Goal: Information Seeking & Learning: Learn about a topic

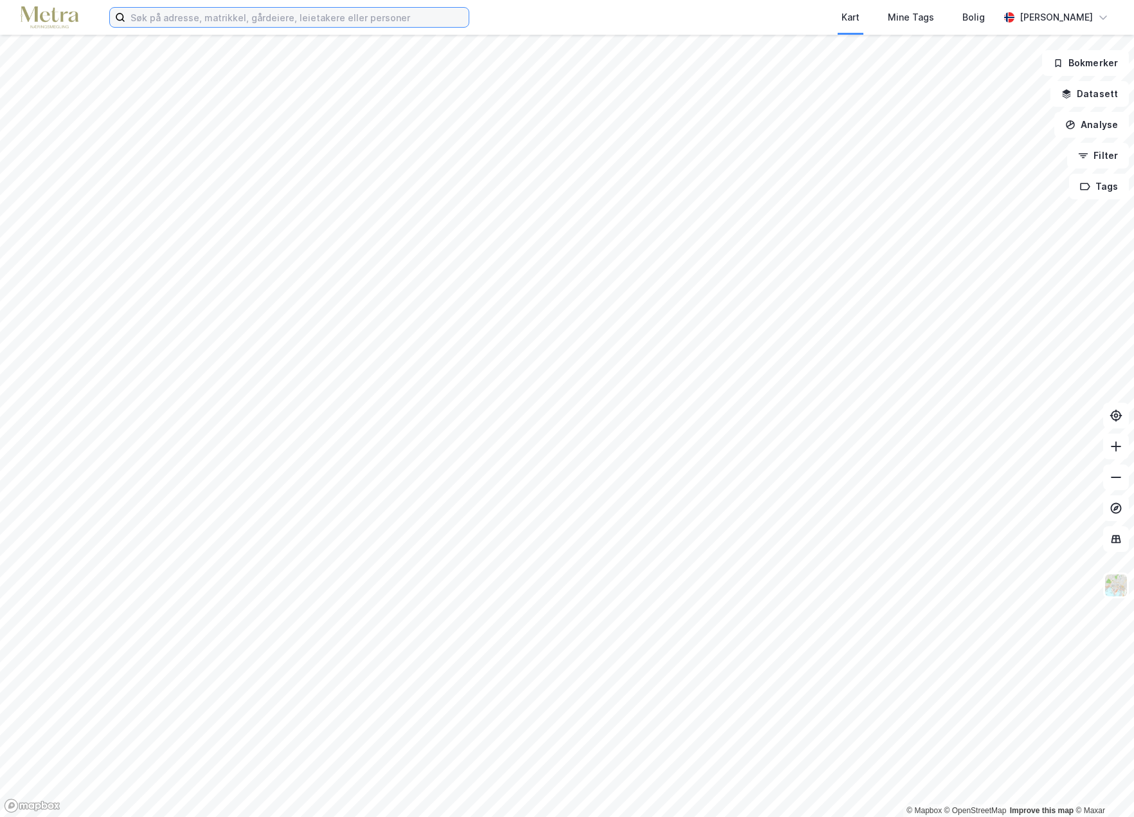
click at [195, 15] on input at bounding box center [296, 17] width 343 height 19
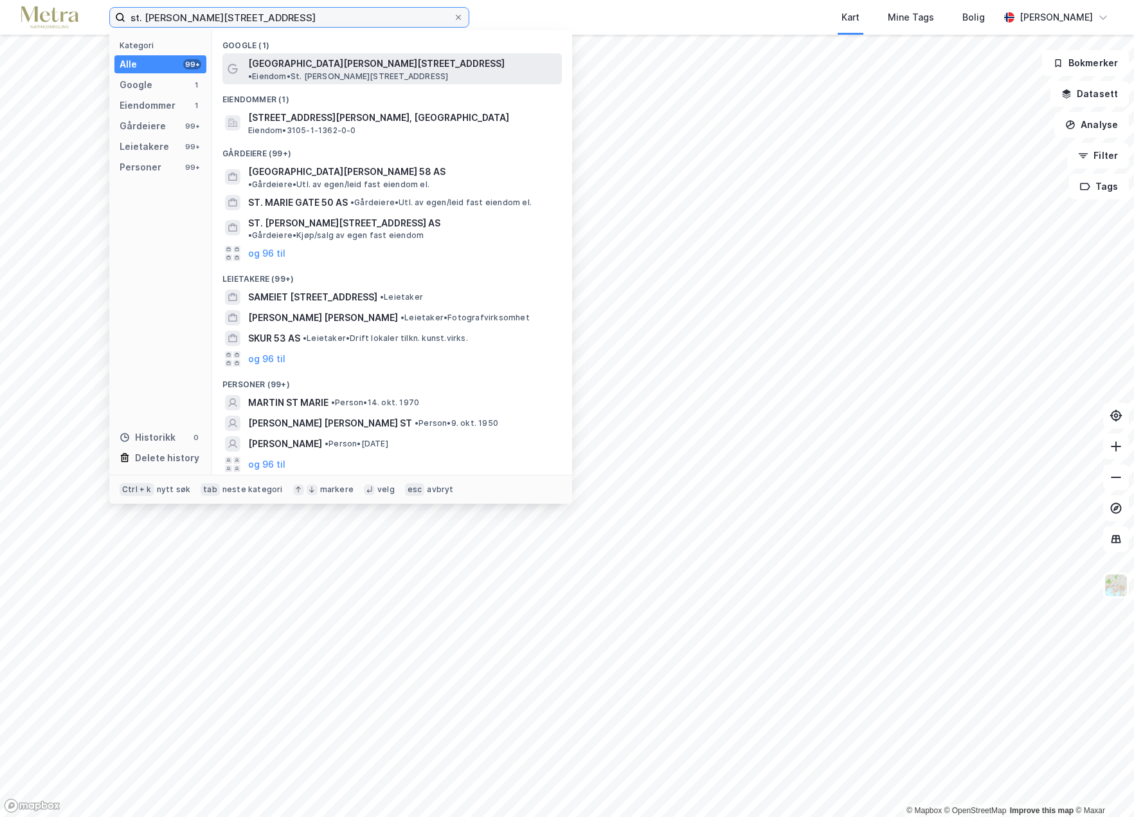
type input "st. [PERSON_NAME][STREET_ADDRESS]"
click at [300, 64] on span "[GEOGRAPHIC_DATA][PERSON_NAME][STREET_ADDRESS]" at bounding box center [376, 63] width 257 height 15
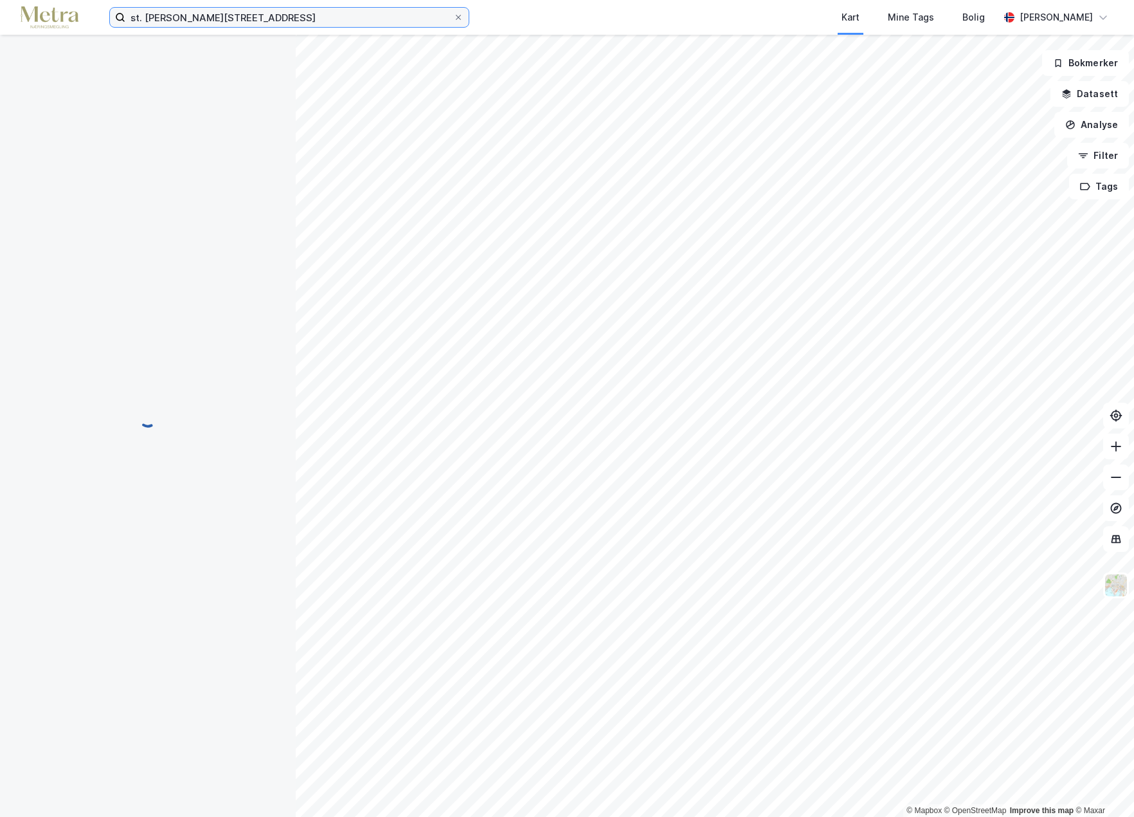
click at [217, 19] on input "st. [PERSON_NAME][STREET_ADDRESS]" at bounding box center [289, 17] width 328 height 19
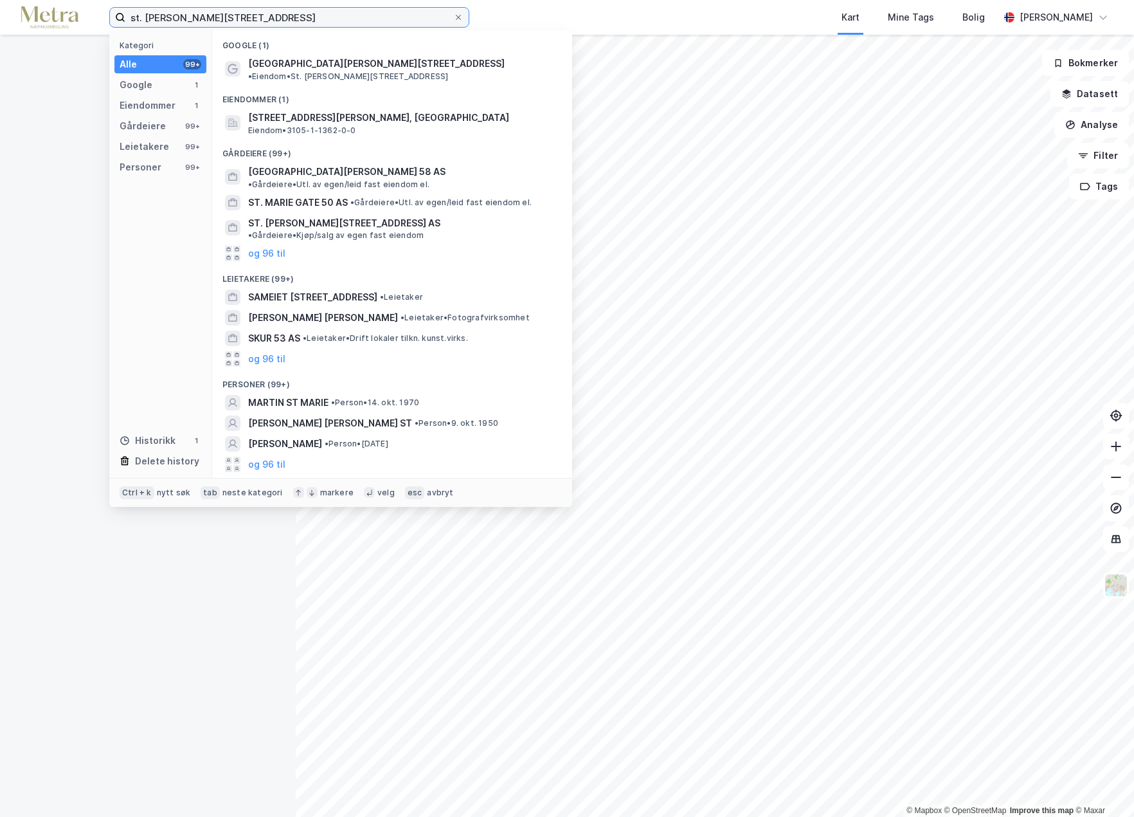
click at [219, 20] on input "st. [PERSON_NAME][STREET_ADDRESS]" at bounding box center [289, 17] width 328 height 19
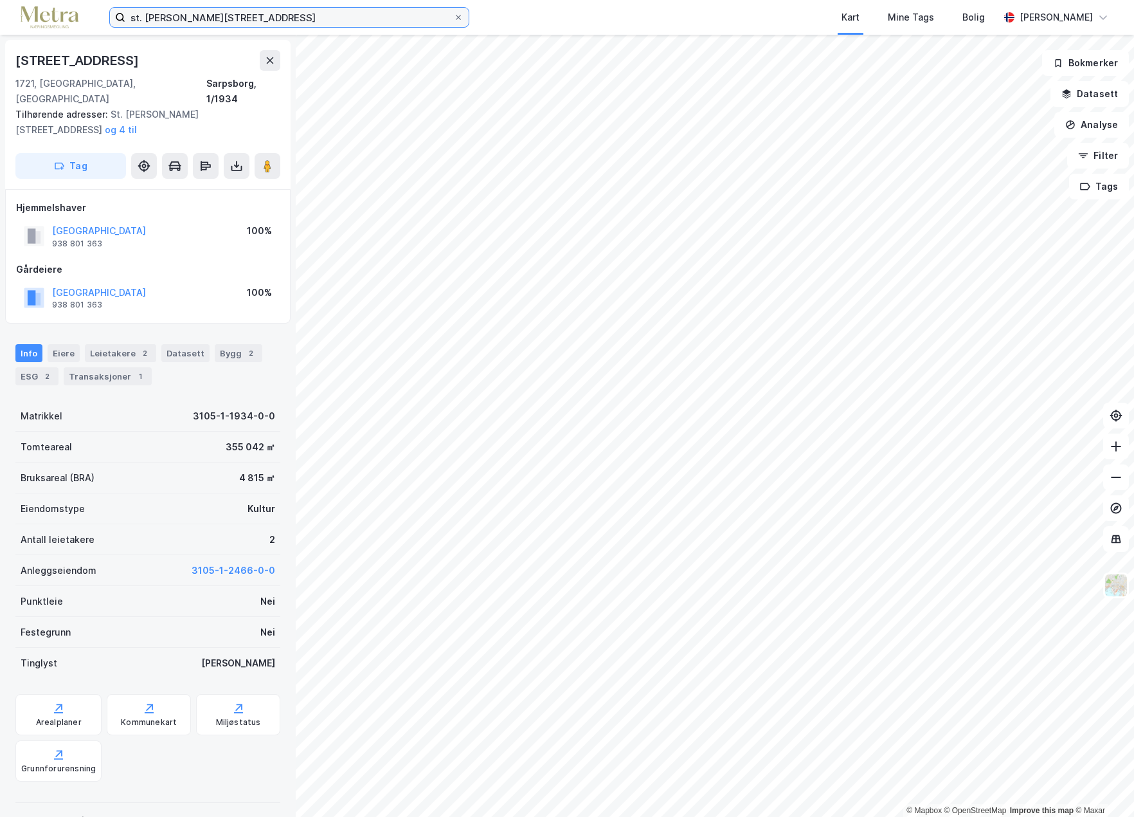
click at [214, 12] on input "st. [PERSON_NAME][STREET_ADDRESS]" at bounding box center [289, 17] width 328 height 19
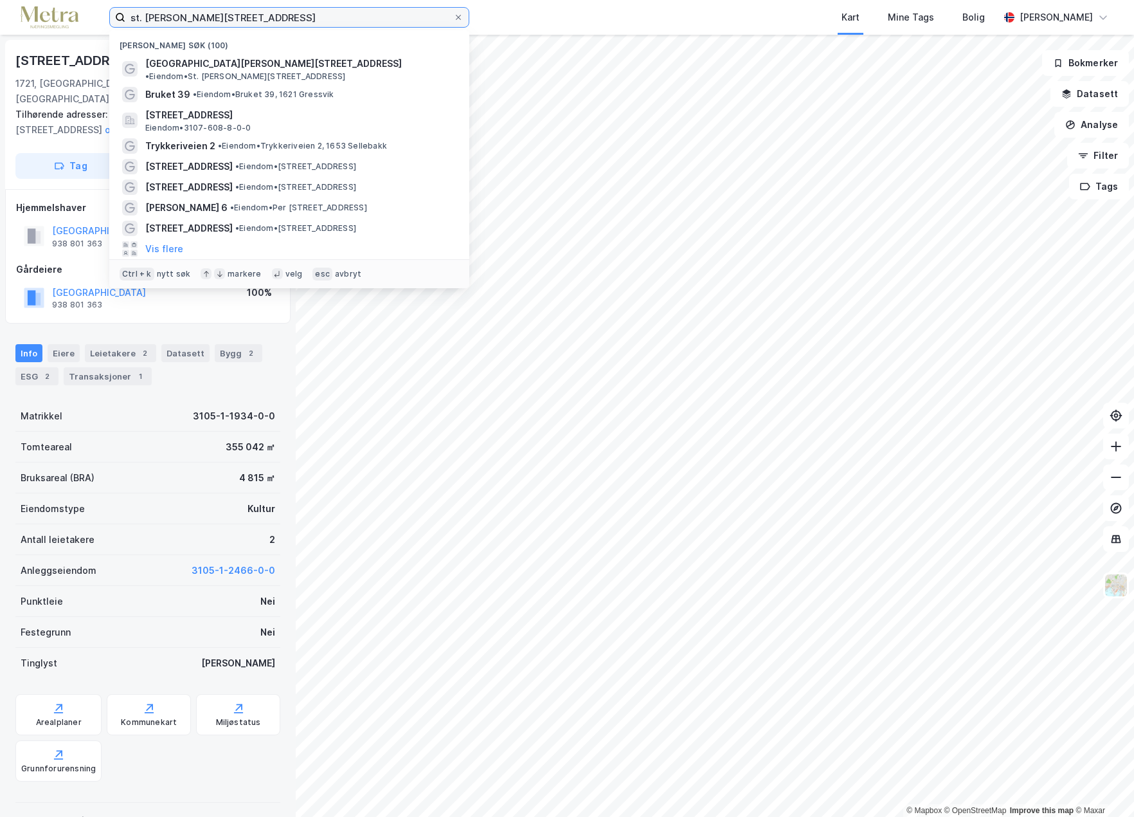
click at [217, 16] on input "st. [PERSON_NAME][STREET_ADDRESS]" at bounding box center [289, 17] width 328 height 19
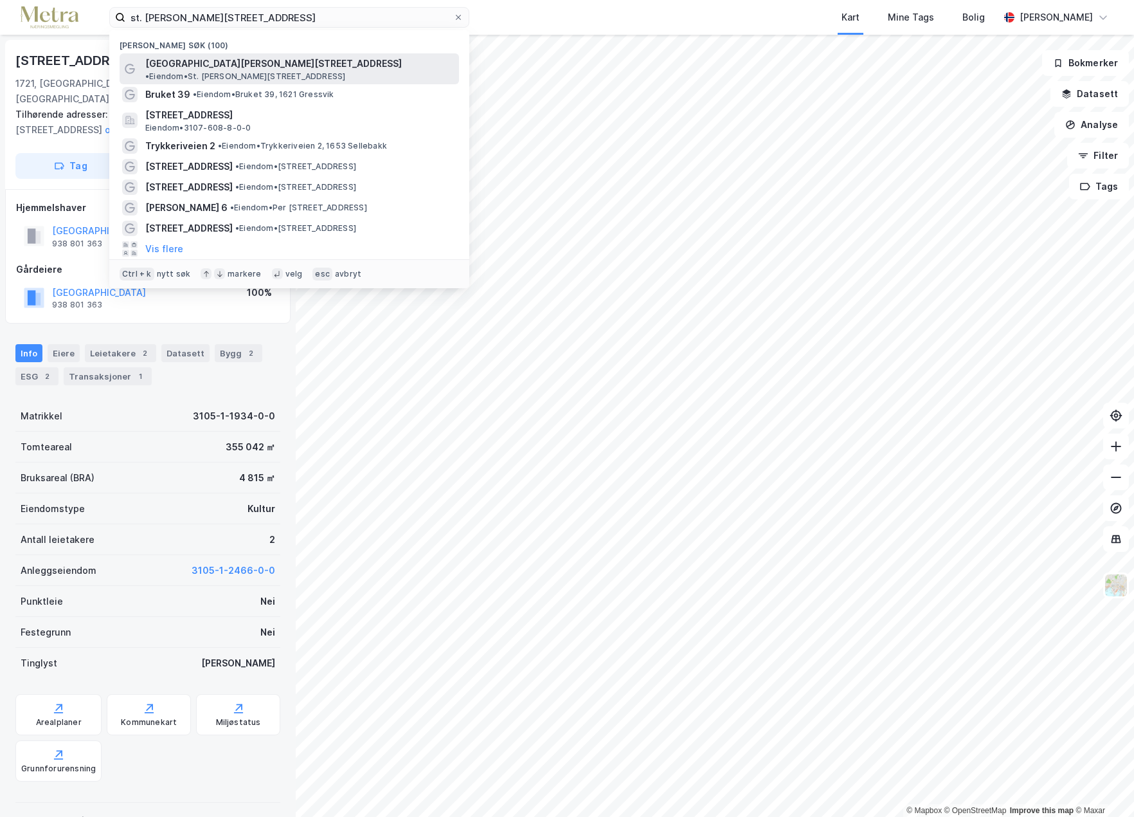
click at [204, 60] on span "[GEOGRAPHIC_DATA][PERSON_NAME][STREET_ADDRESS]" at bounding box center [273, 63] width 257 height 15
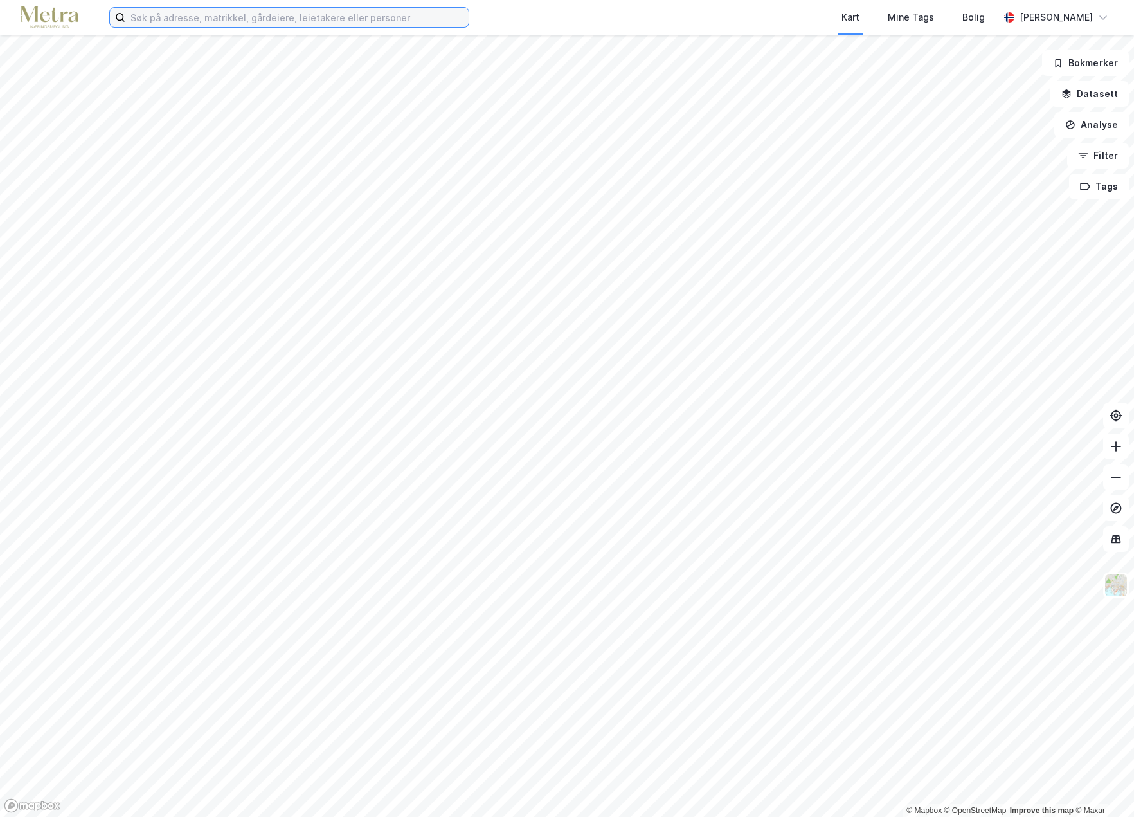
click at [171, 16] on input at bounding box center [296, 17] width 343 height 19
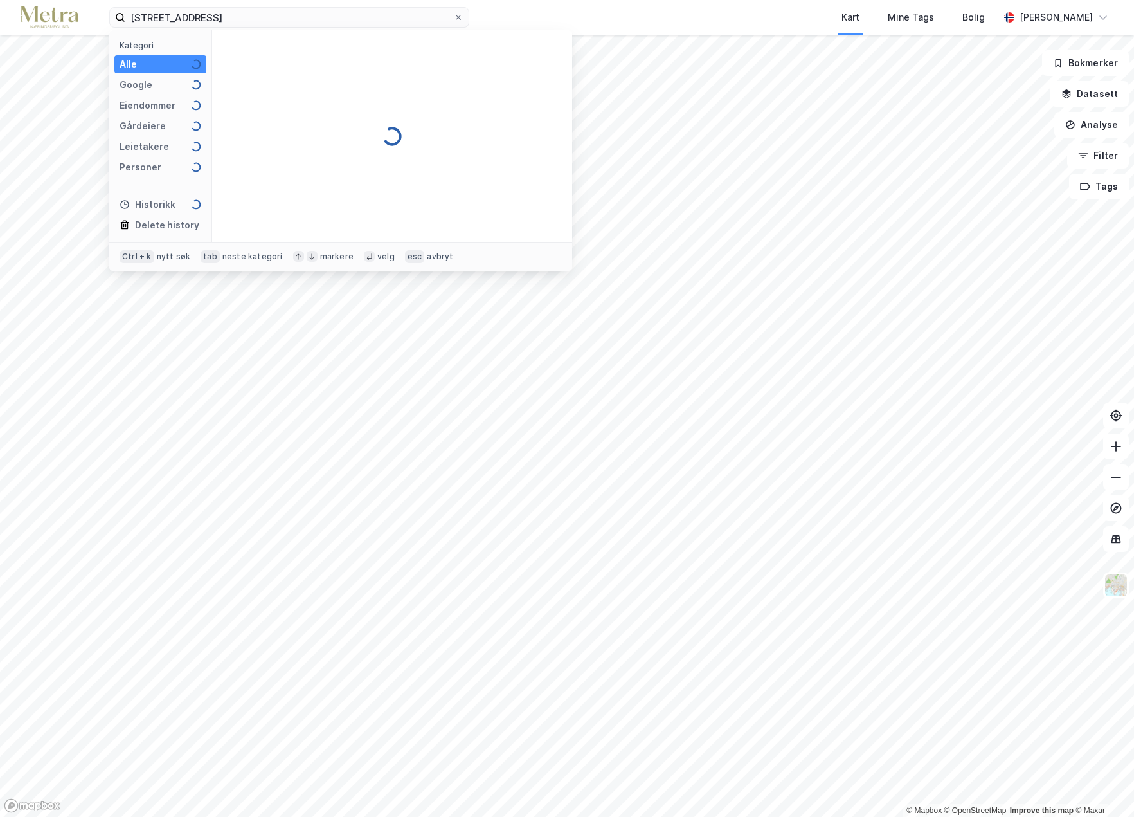
click at [193, 60] on img at bounding box center [196, 64] width 10 height 10
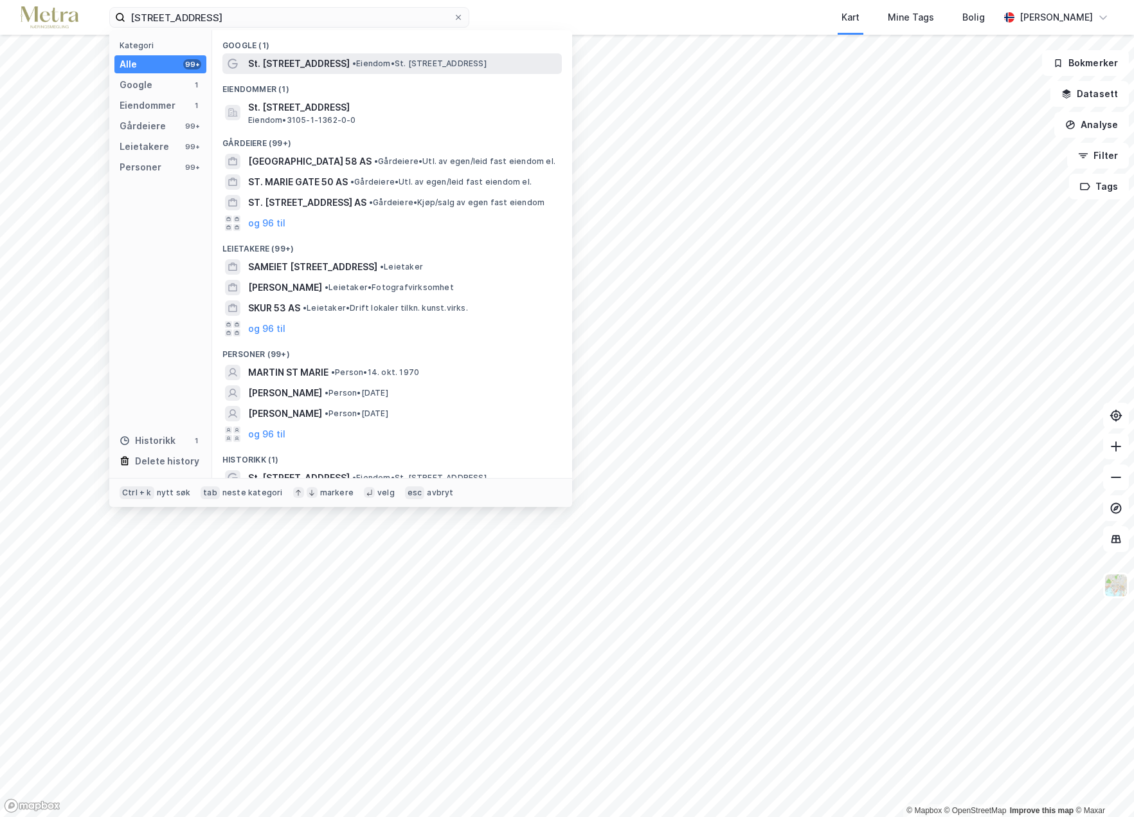
click at [315, 59] on span "[GEOGRAPHIC_DATA][PERSON_NAME][STREET_ADDRESS]" at bounding box center [299, 63] width 102 height 15
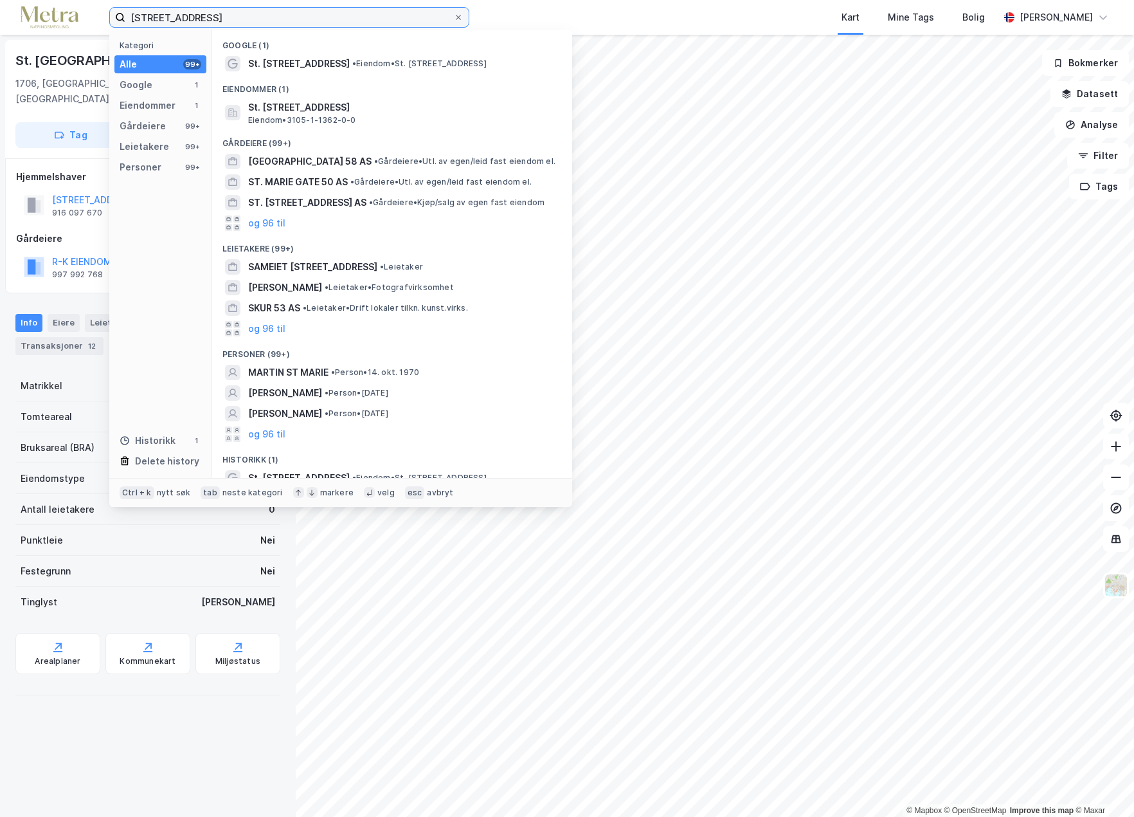
drag, startPoint x: 218, startPoint y: 13, endPoint x: 117, endPoint y: 12, distance: 100.9
click at [117, 12] on label "st. [PERSON_NAME][STREET_ADDRESS]" at bounding box center [289, 17] width 360 height 21
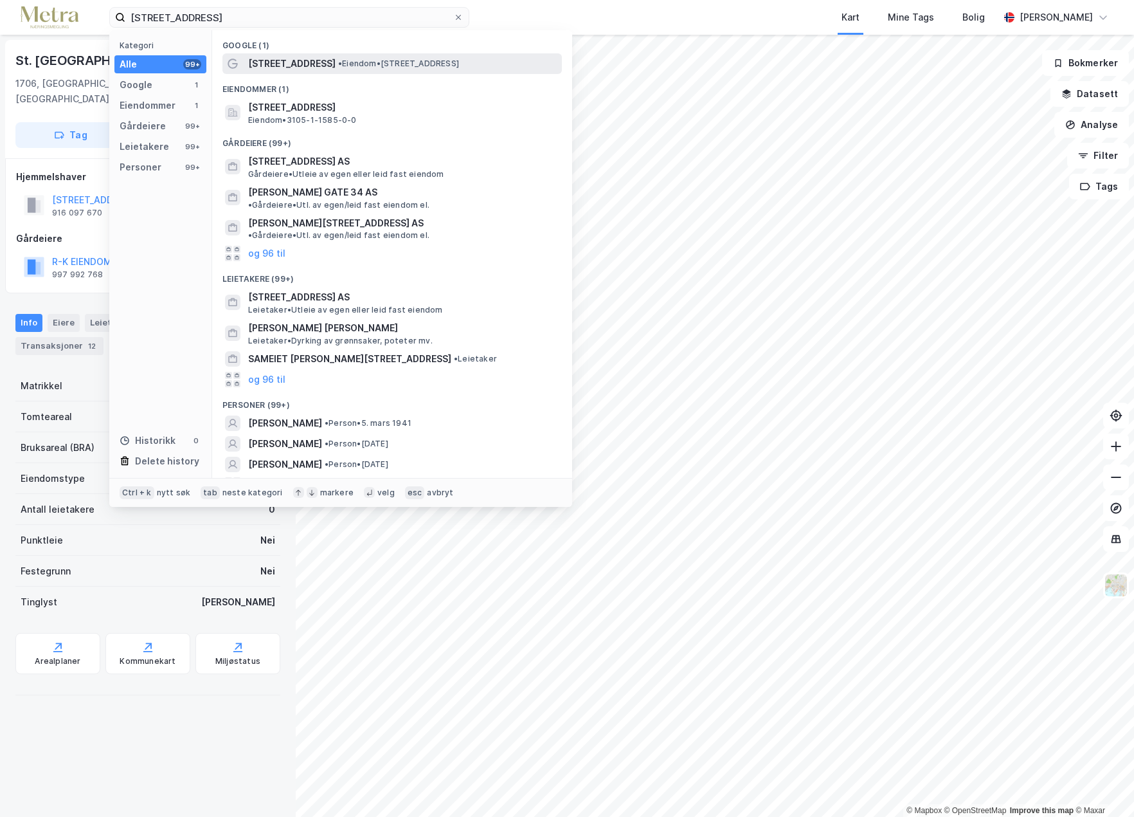
click at [285, 64] on span "Astrids gate 34" at bounding box center [291, 63] width 87 height 15
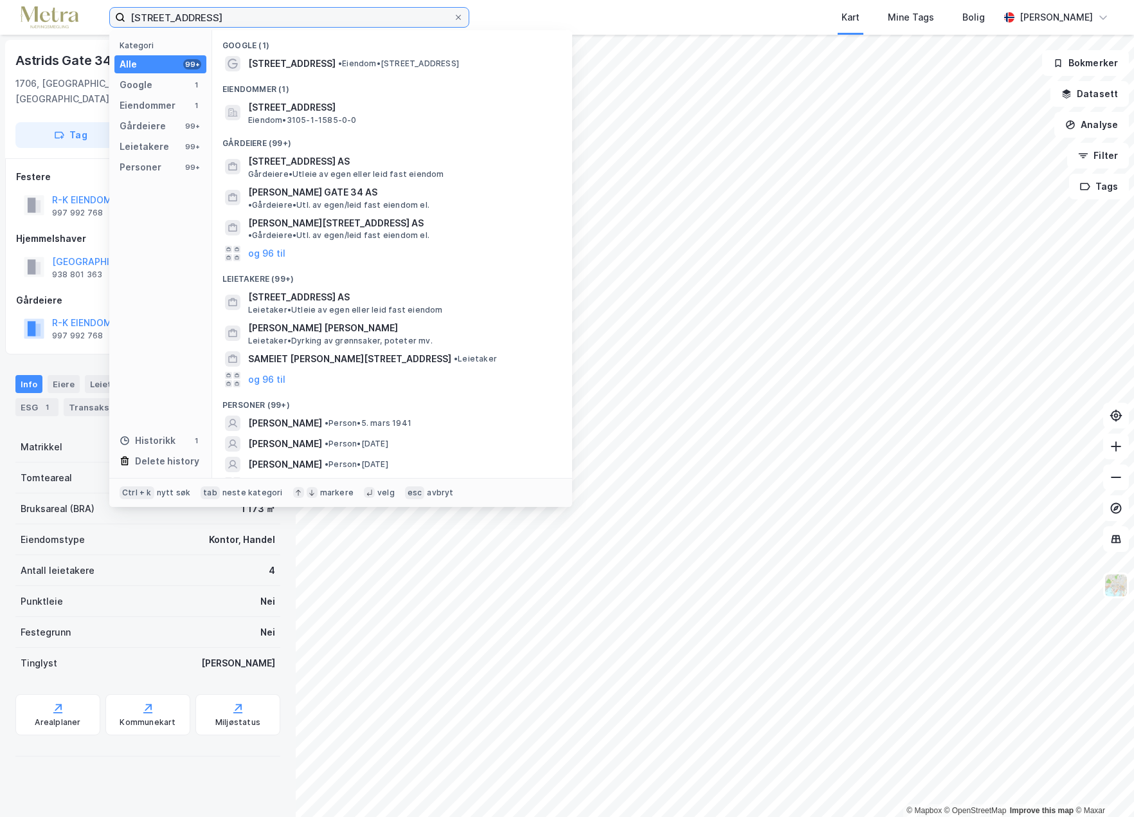
drag, startPoint x: 208, startPoint y: 18, endPoint x: 90, endPoint y: 17, distance: 117.7
click at [90, 17] on div "astrids gate 34 Kategori Alle 99+ Google 1 Eiendommer 1 Gårdeiere 99+ Leietaker…" at bounding box center [567, 17] width 1134 height 35
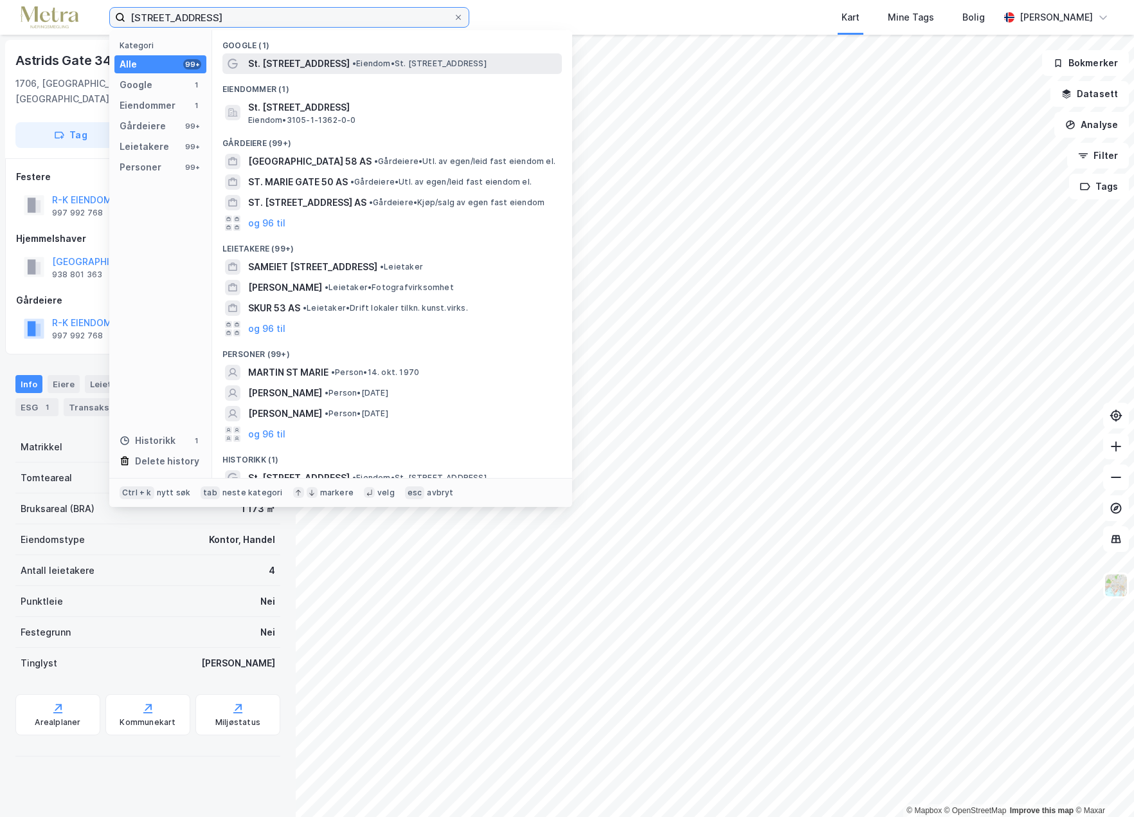
type input "st. [PERSON_NAME][STREET_ADDRESS]"
click at [293, 66] on span "[GEOGRAPHIC_DATA][PERSON_NAME][STREET_ADDRESS]" at bounding box center [299, 63] width 102 height 15
